Goal: Information Seeking & Learning: Learn about a topic

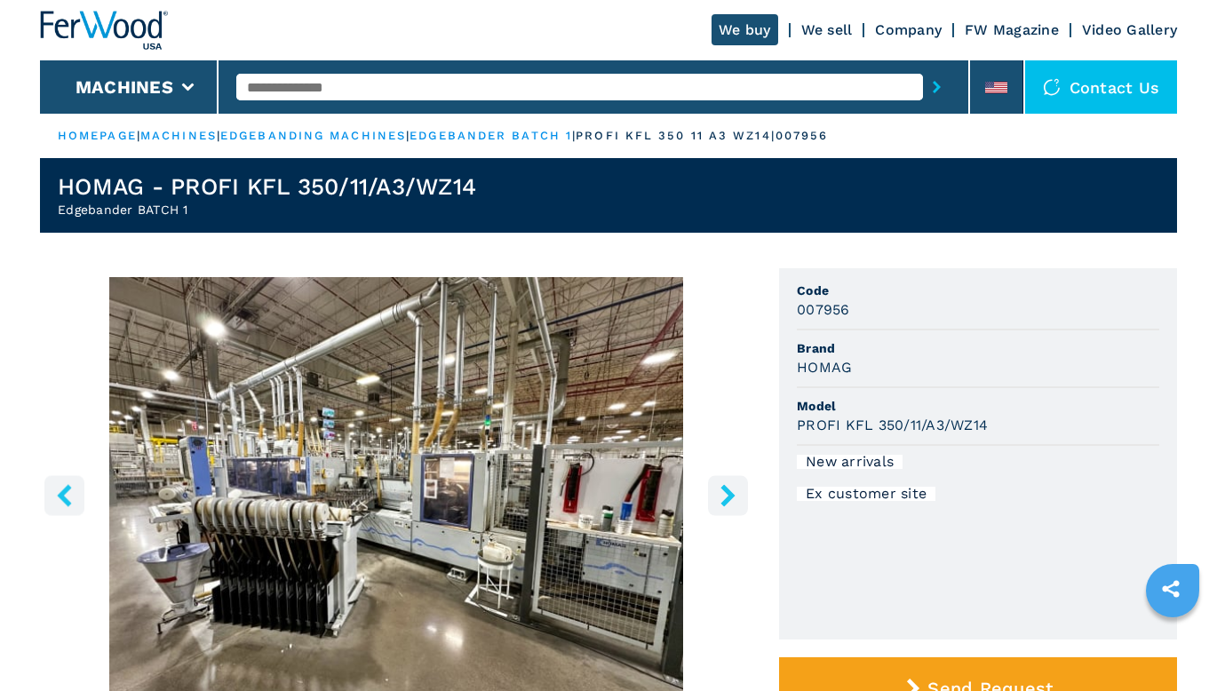
click at [832, 26] on link "We sell" at bounding box center [827, 29] width 52 height 17
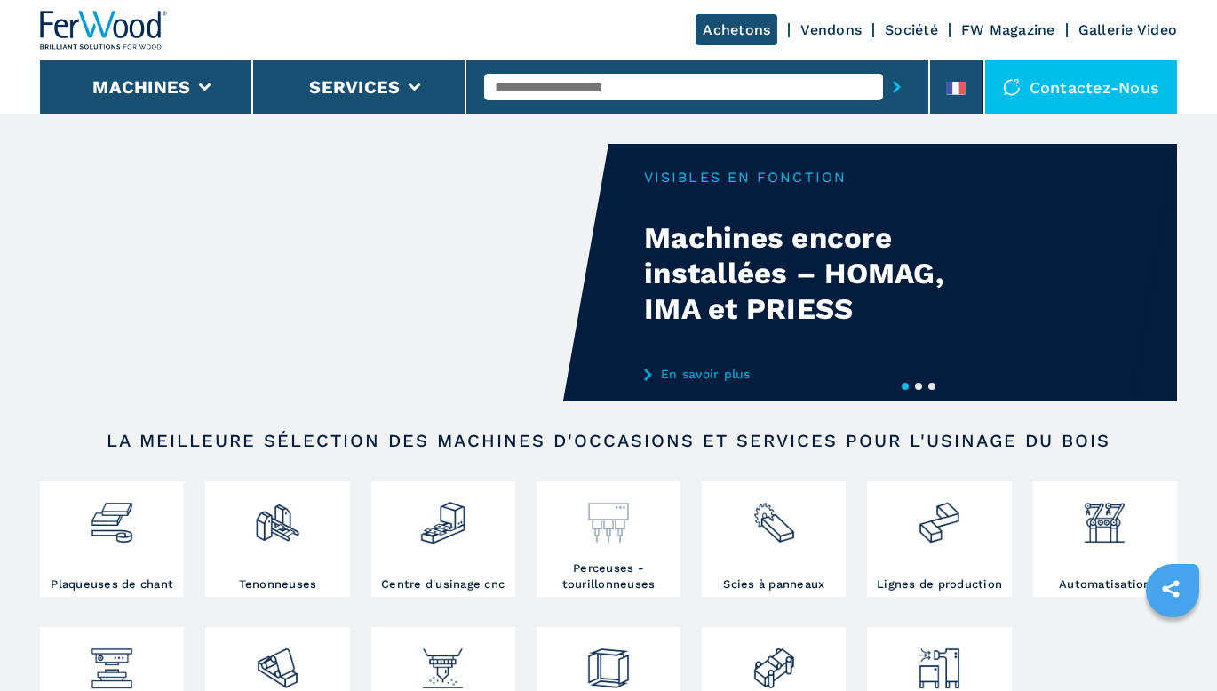
click at [594, 542] on img at bounding box center [608, 516] width 47 height 60
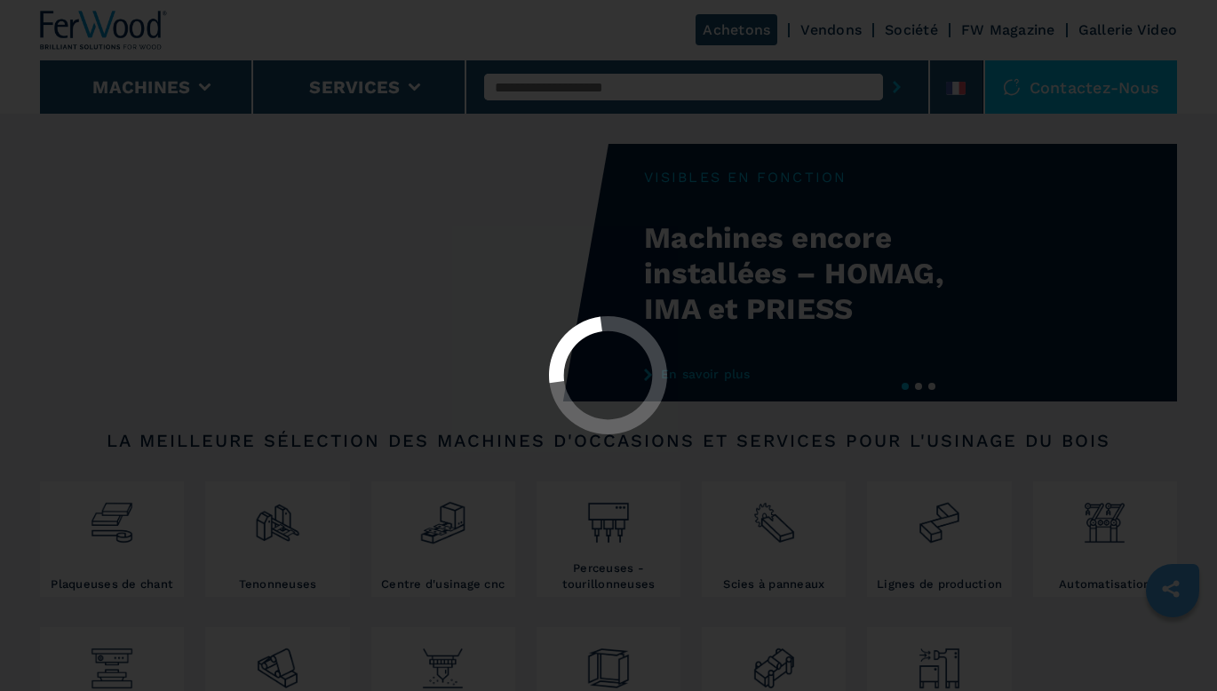
select select "**********"
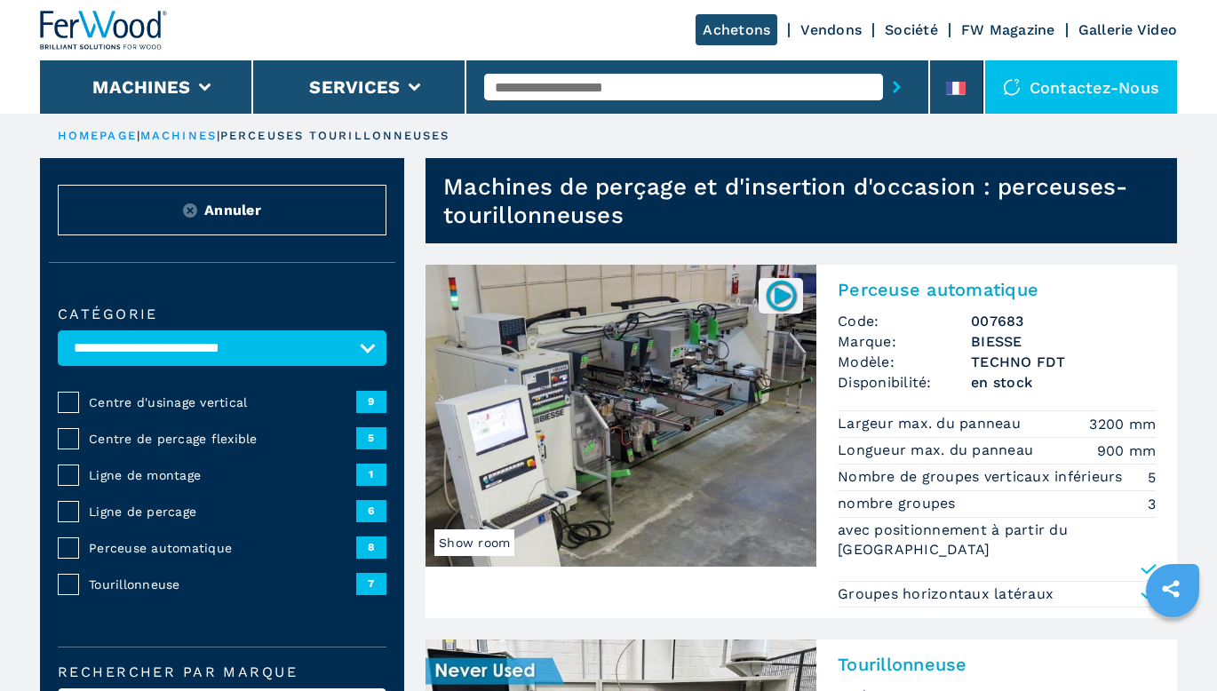
click at [656, 82] on input "text" at bounding box center [683, 87] width 399 height 27
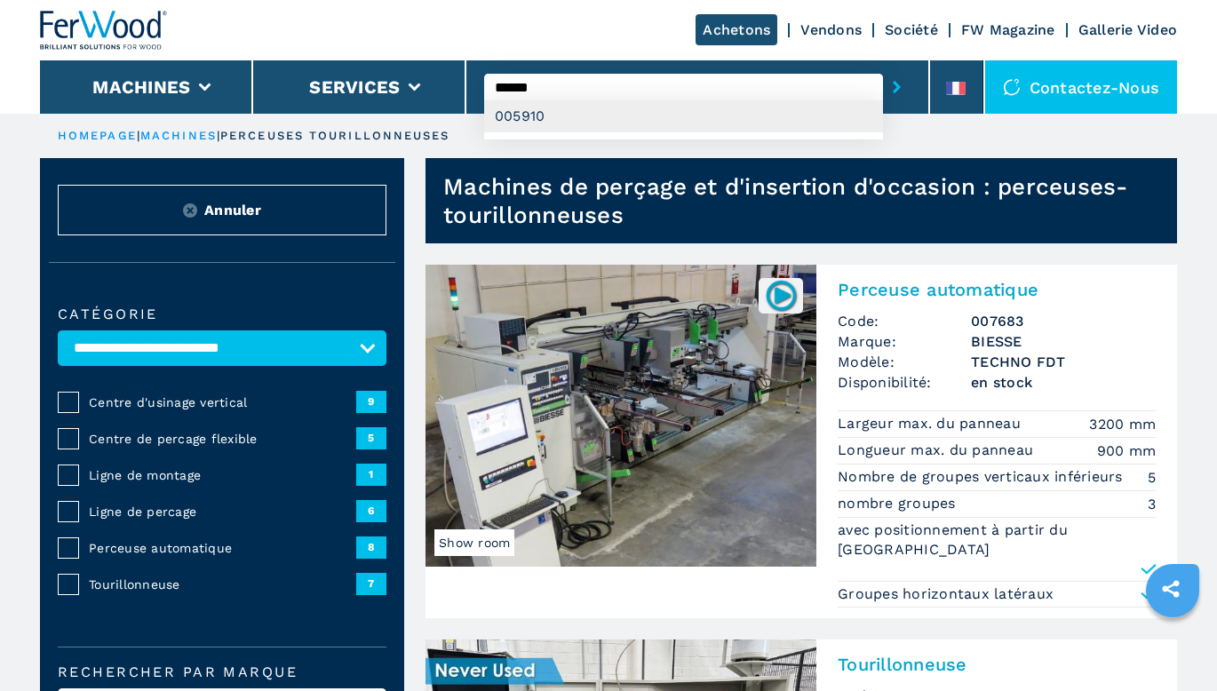
type input "******"
click at [638, 122] on div "005910" at bounding box center [683, 116] width 399 height 32
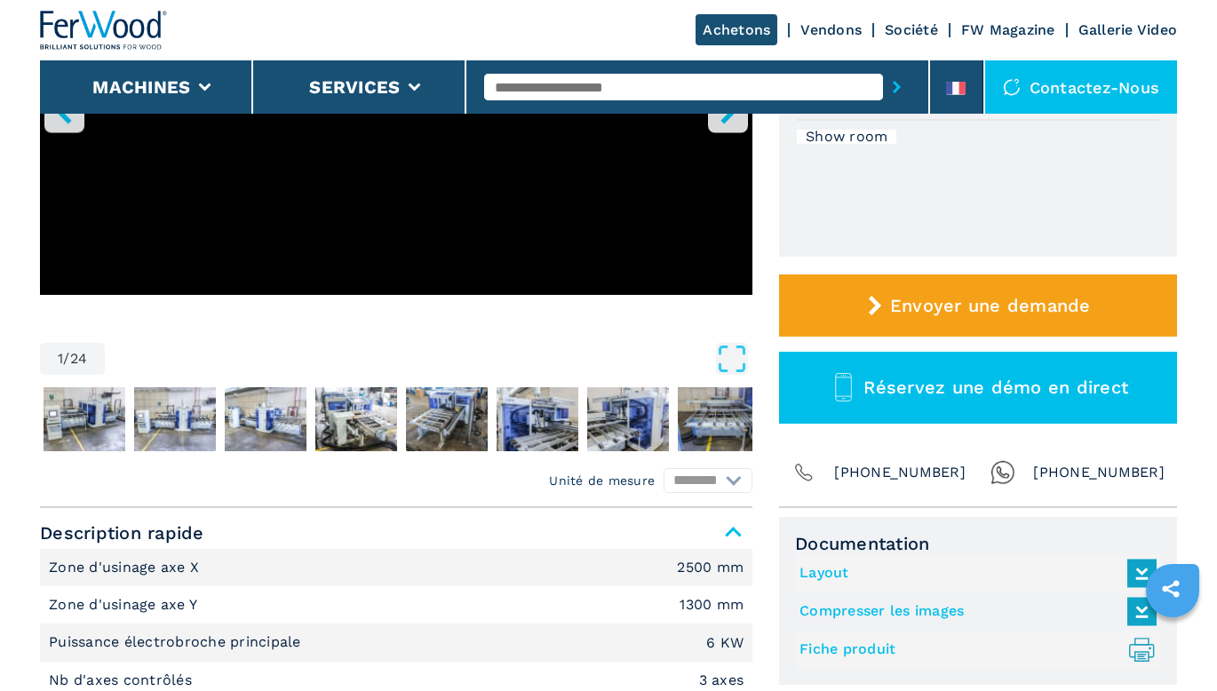
scroll to position [533, 0]
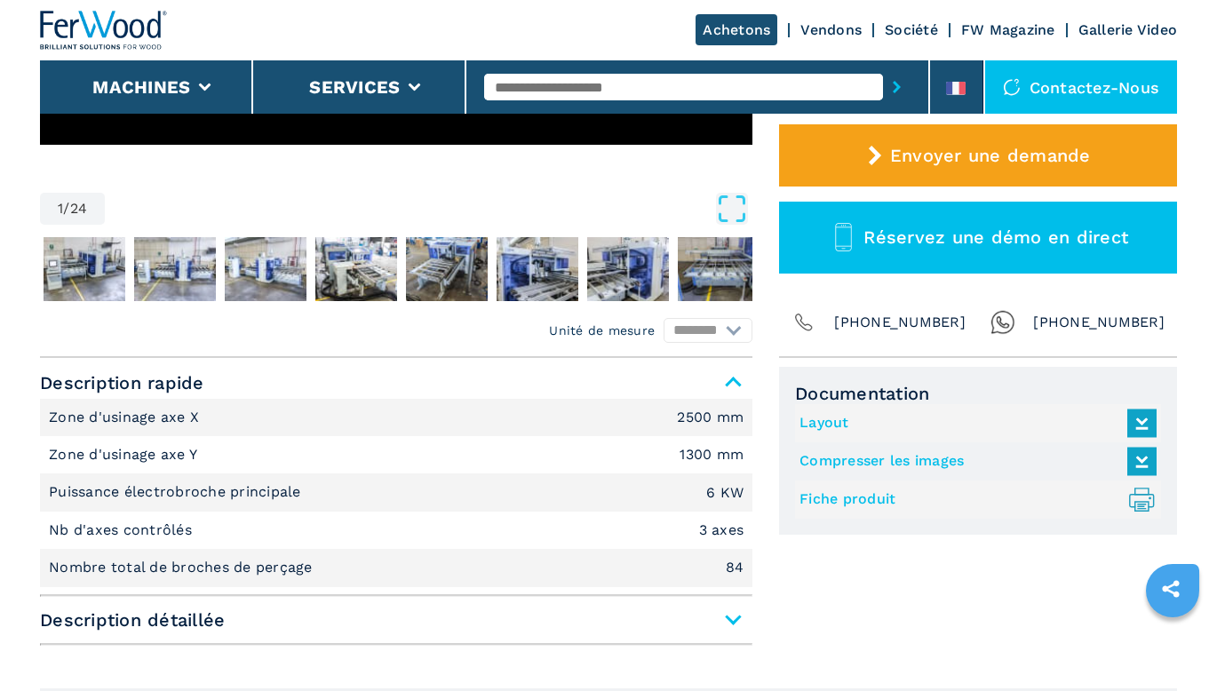
click at [844, 495] on link "Fiche produit .prefix__st0{stroke-linecap:round;stroke-linejoin:round}.prefix__…" at bounding box center [974, 499] width 348 height 29
click at [848, 460] on link "Compresser les images" at bounding box center [974, 461] width 348 height 29
click at [815, 426] on link "Layout" at bounding box center [974, 423] width 348 height 29
click at [649, 85] on input "text" at bounding box center [683, 87] width 399 height 27
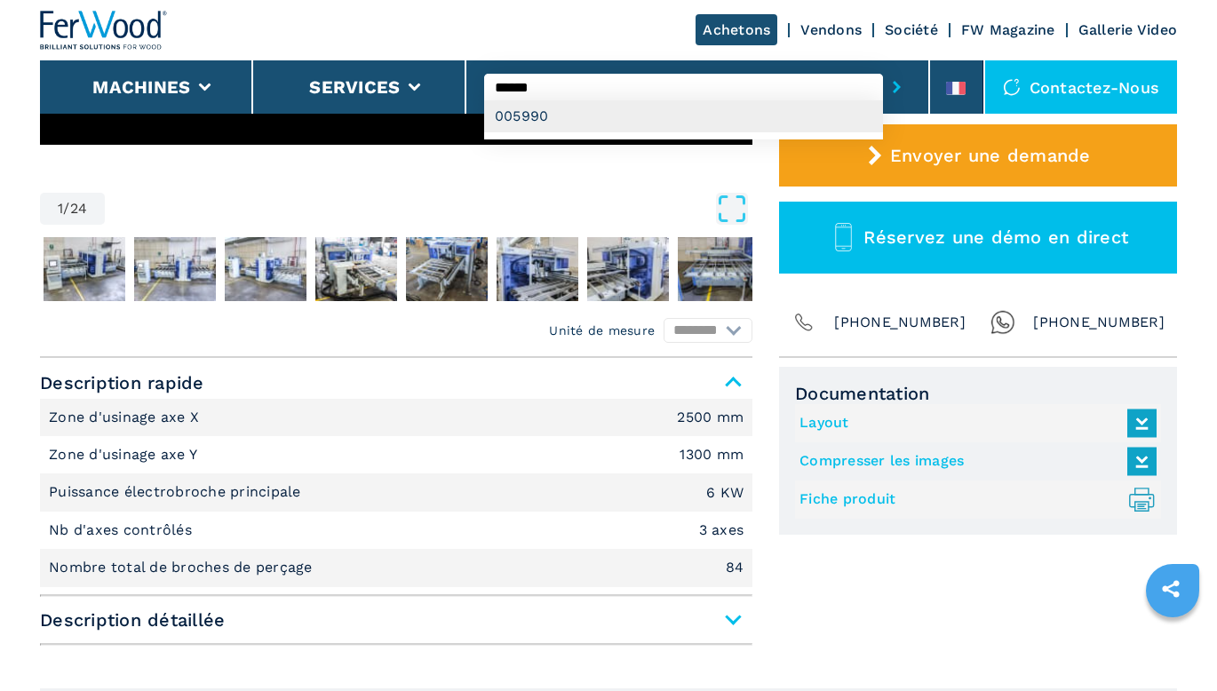
click at [628, 123] on div "005990" at bounding box center [683, 116] width 399 height 32
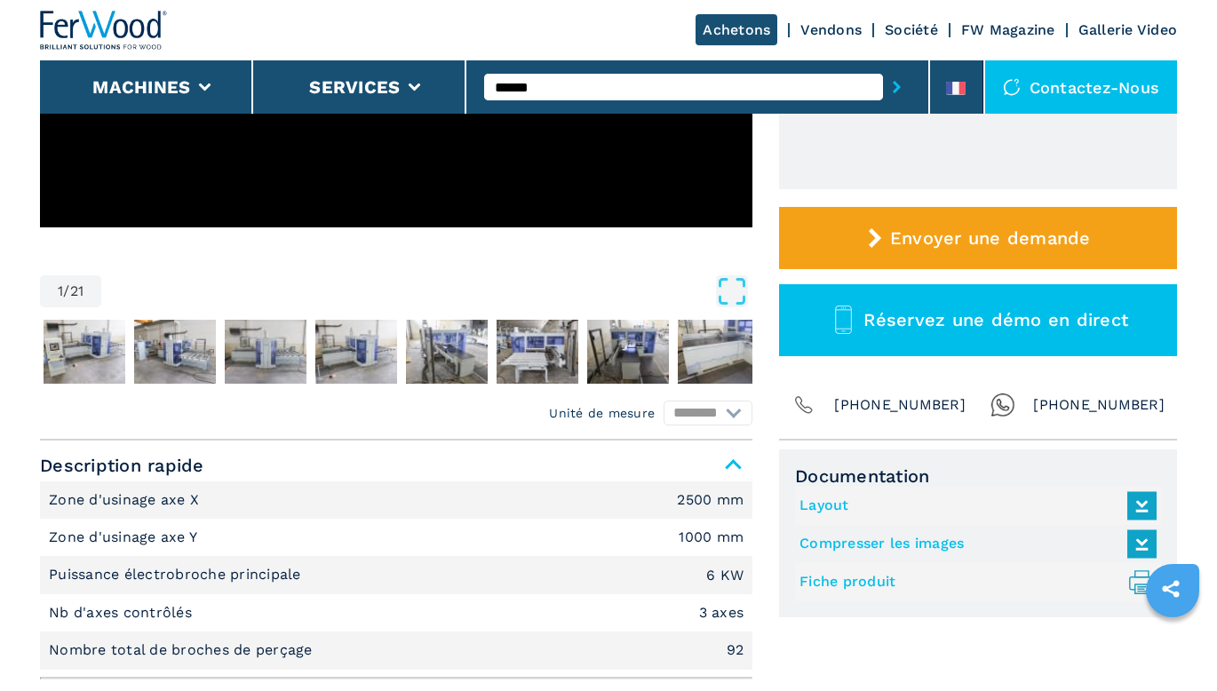
scroll to position [533, 0]
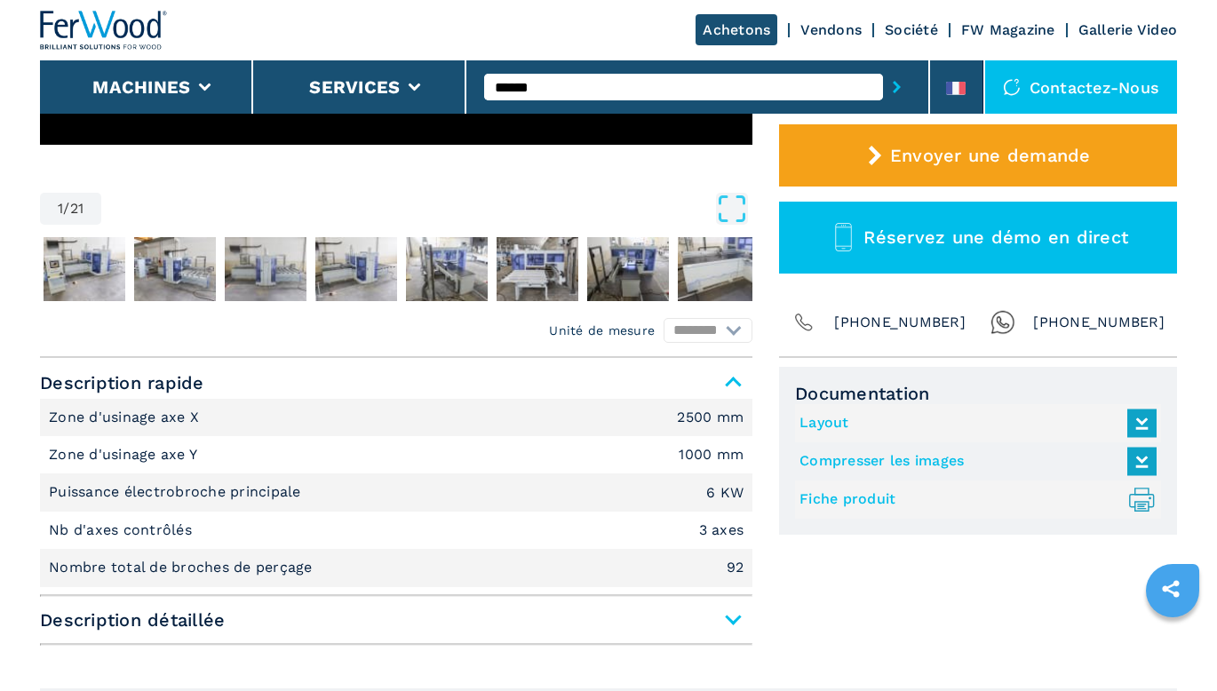
click at [848, 499] on link "Fiche produit .prefix__st0{stroke-linecap:round;stroke-linejoin:round}.prefix__…" at bounding box center [974, 499] width 348 height 29
click at [890, 456] on link "Compresser les images" at bounding box center [974, 461] width 348 height 29
click at [841, 423] on link "Layout" at bounding box center [974, 423] width 348 height 29
click at [552, 82] on input "******" at bounding box center [683, 87] width 399 height 27
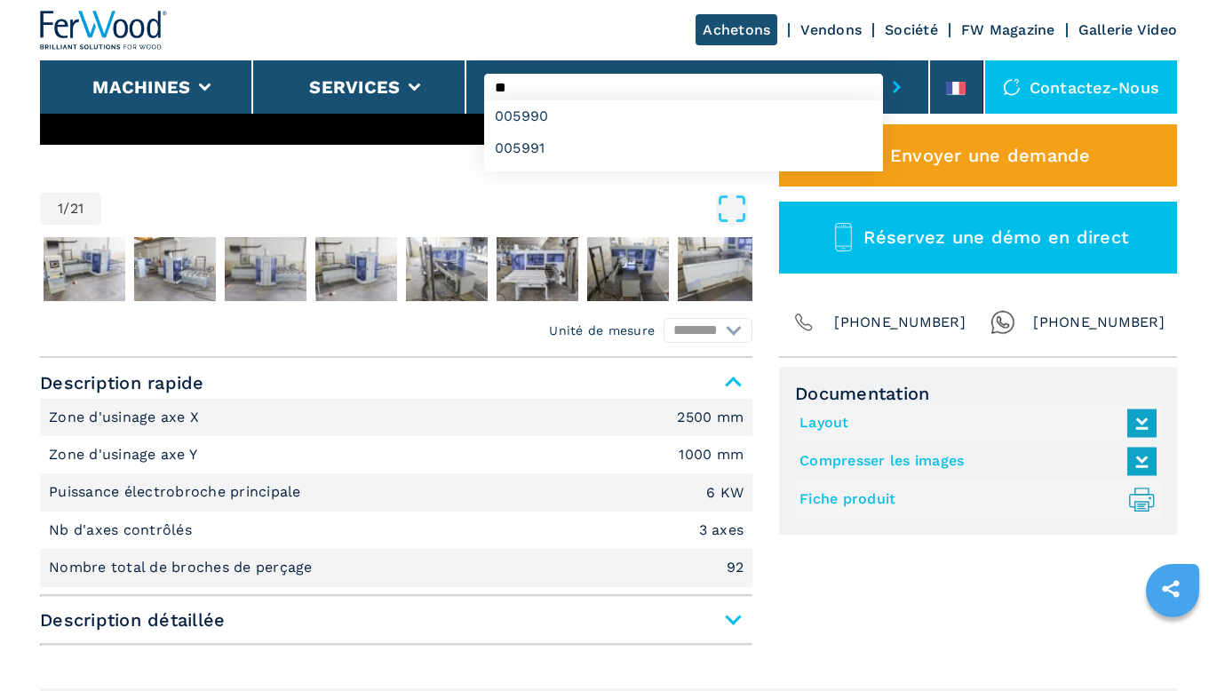
type input "*"
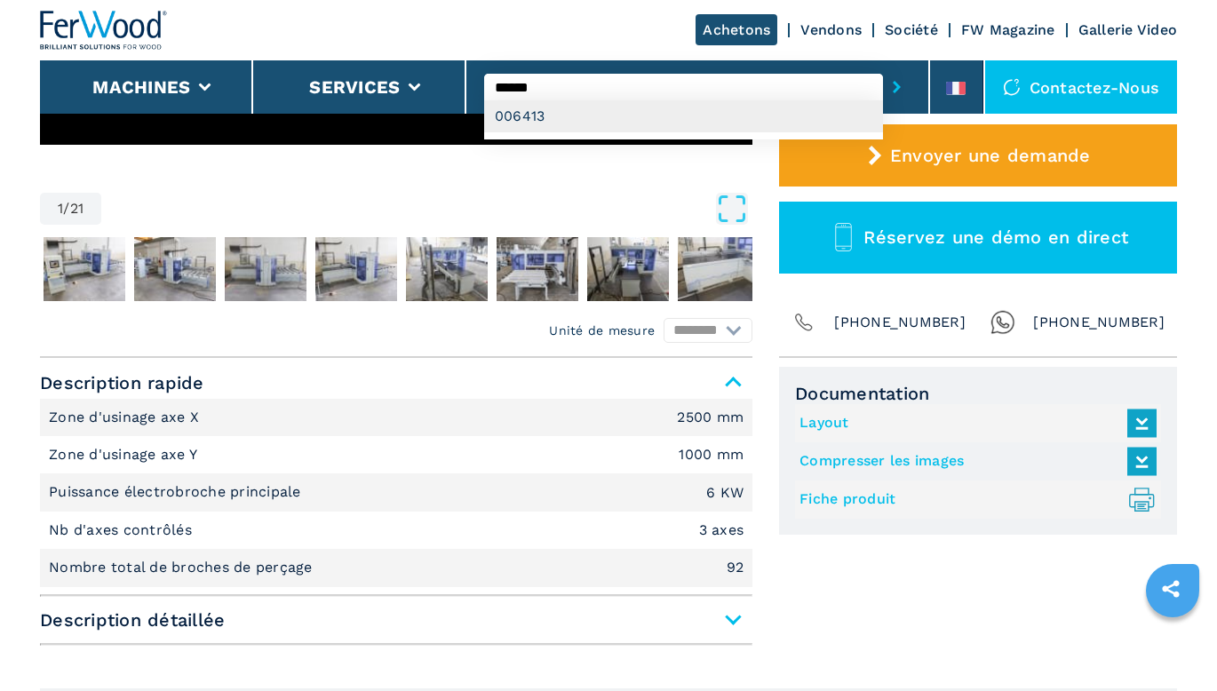
type input "******"
click at [532, 126] on div "006413" at bounding box center [683, 116] width 399 height 32
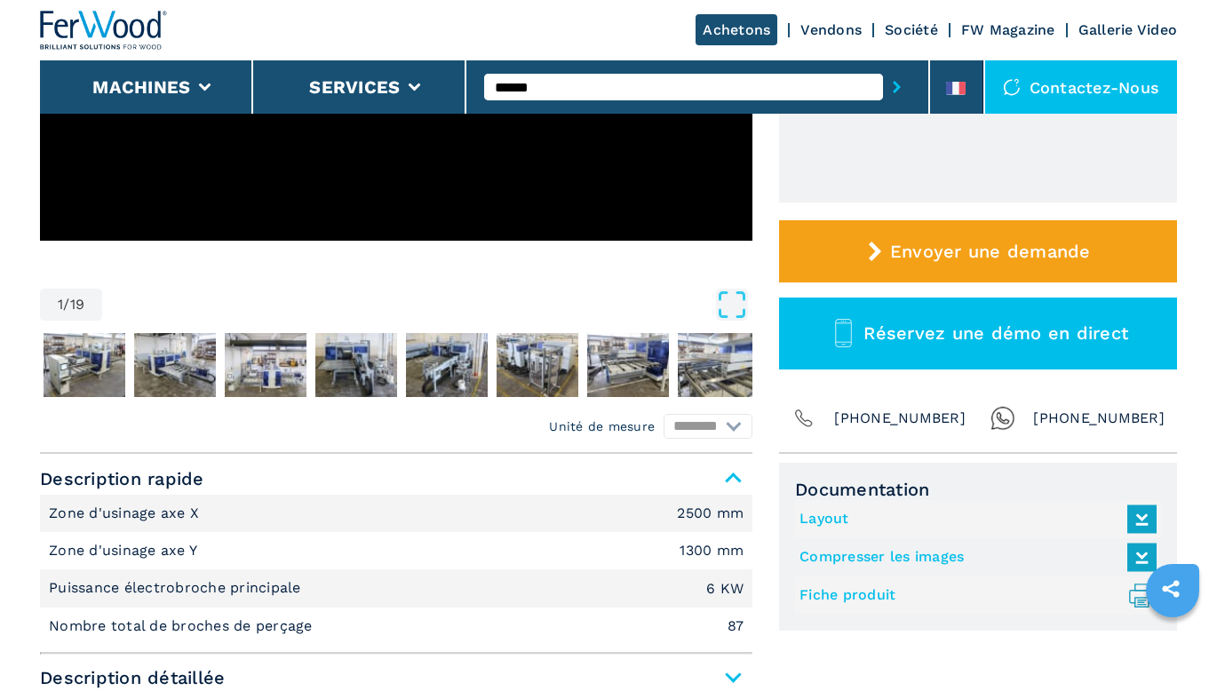
scroll to position [444, 0]
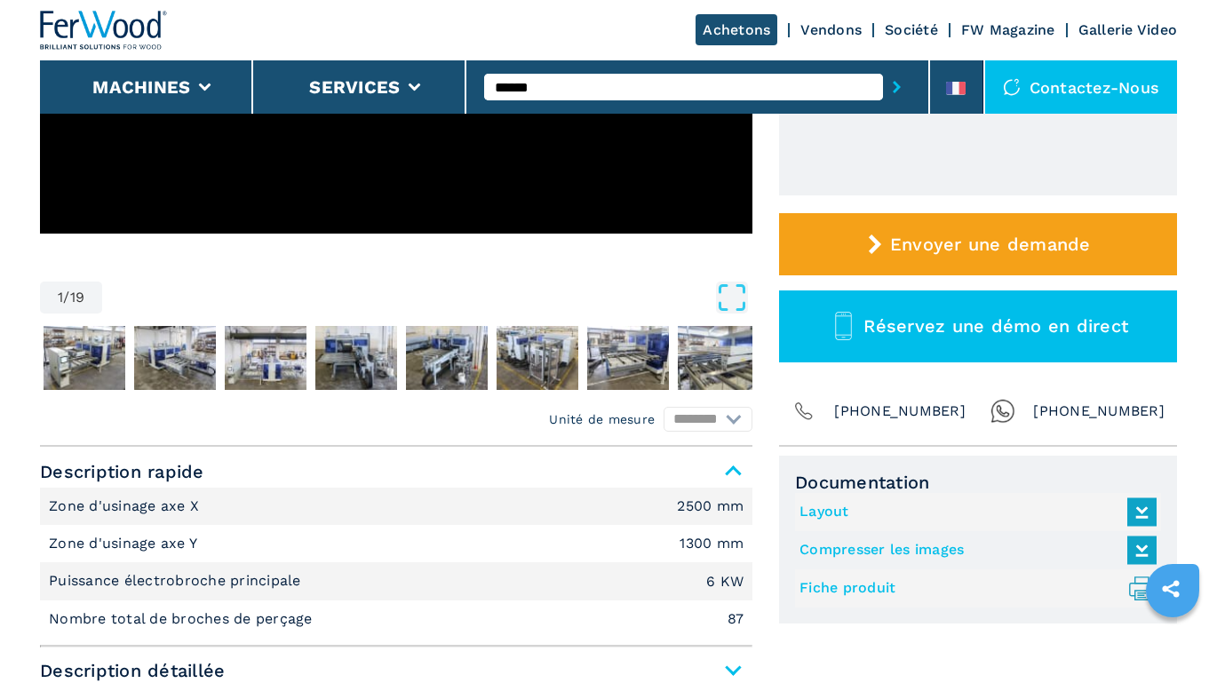
click at [832, 582] on link "Fiche produit .prefix__st0{stroke-linecap:round;stroke-linejoin:round}.prefix__…" at bounding box center [974, 588] width 348 height 29
click at [843, 545] on link "Compresser les images" at bounding box center [974, 550] width 348 height 29
click at [832, 510] on link "Layout" at bounding box center [974, 512] width 348 height 29
